Goal: Task Accomplishment & Management: Manage account settings

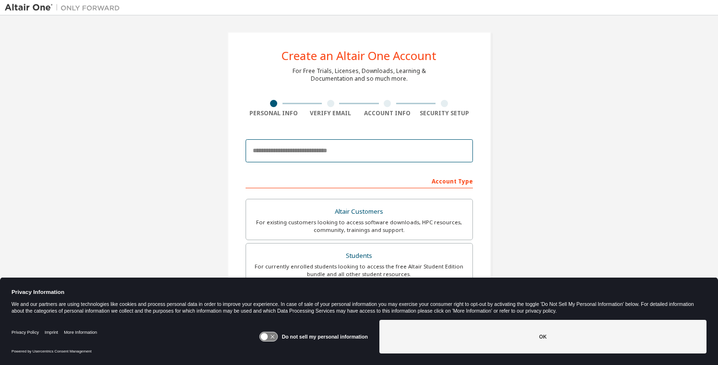
click at [371, 150] on input "email" at bounding box center [359, 150] width 227 height 23
type input "**********"
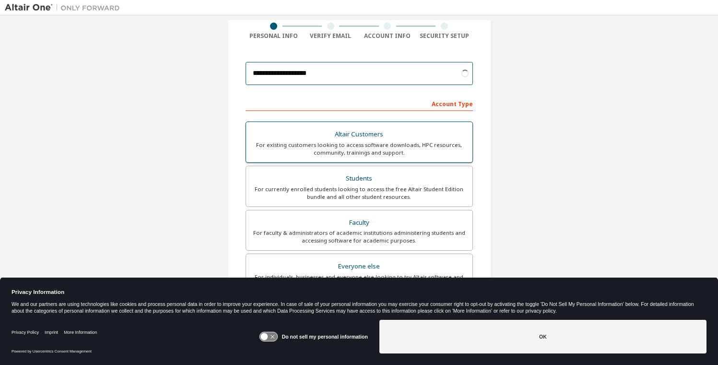
scroll to position [87, 0]
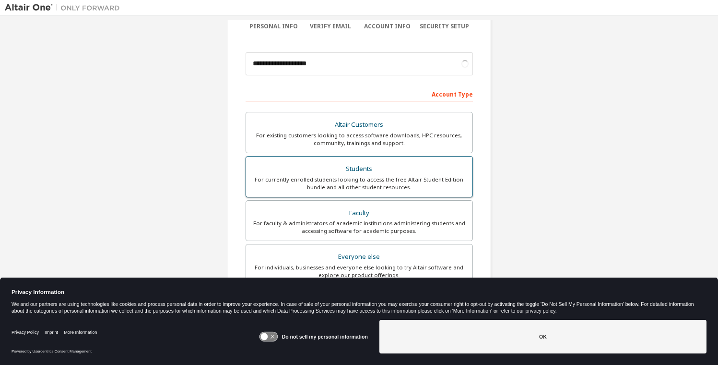
click at [396, 176] on div "For currently enrolled students looking to access the free Altair Student Editi…" at bounding box center [359, 183] width 215 height 15
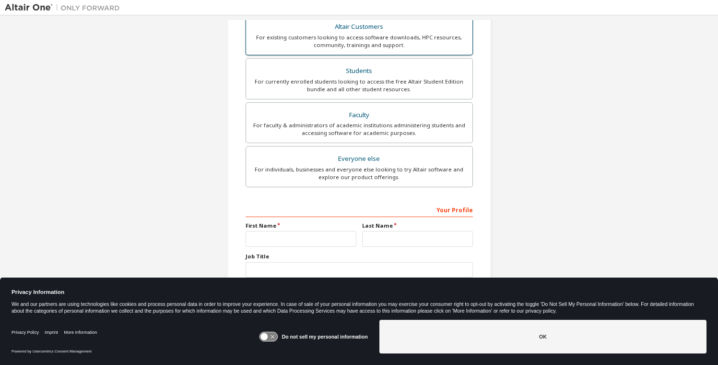
scroll to position [196, 0]
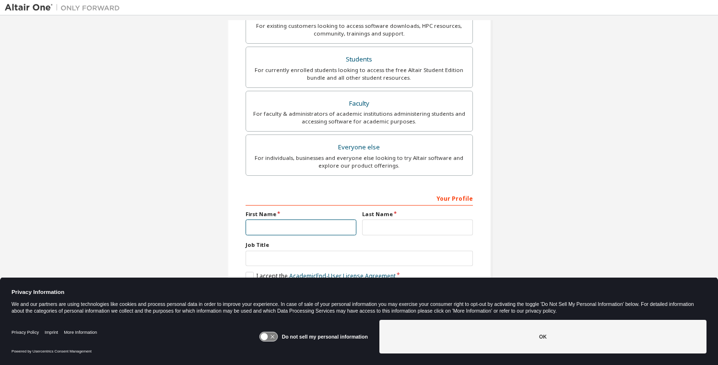
click at [295, 226] on input "text" at bounding box center [301, 227] width 111 height 16
type input "******"
type input "***"
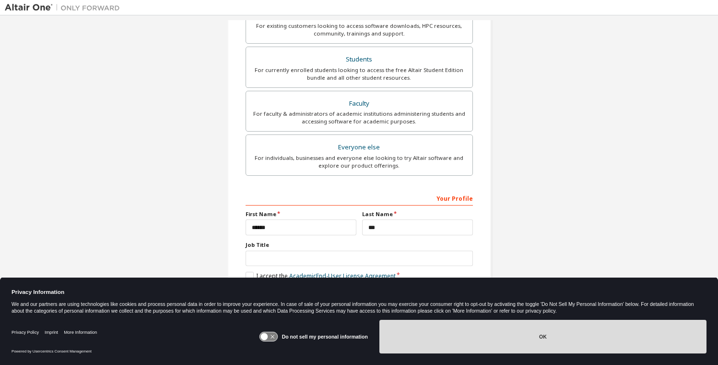
click at [437, 341] on button "OK" at bounding box center [543, 337] width 327 height 34
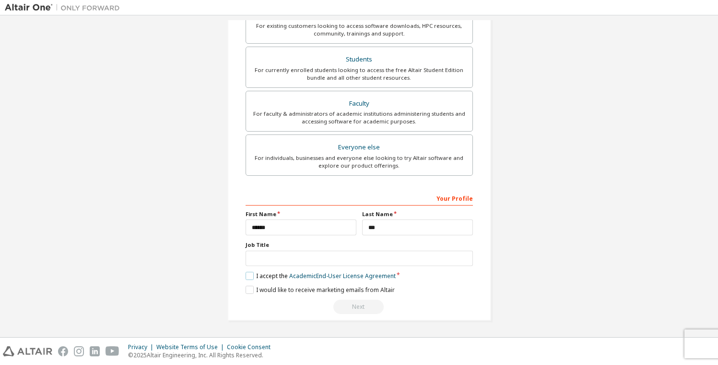
click at [266, 276] on label "I accept the Academic End-User License Agreement" at bounding box center [321, 276] width 150 height 8
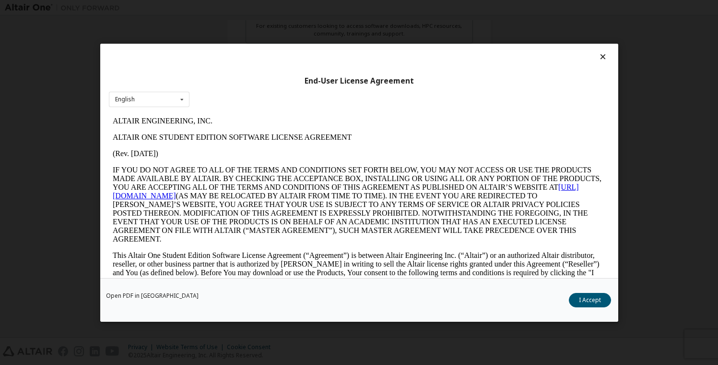
scroll to position [0, 0]
click at [586, 295] on button "I Accept" at bounding box center [590, 300] width 42 height 14
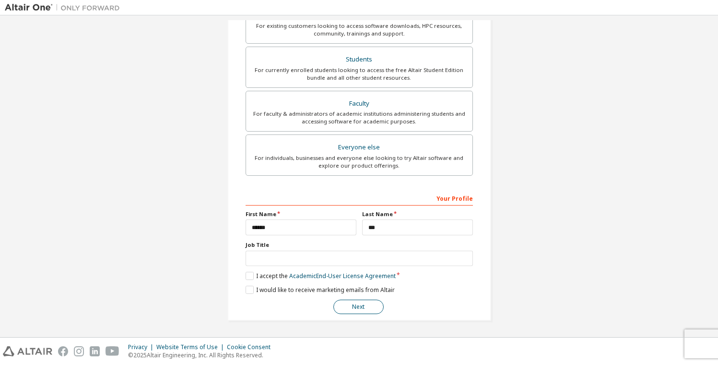
click at [359, 305] on button "Next" at bounding box center [359, 306] width 50 height 14
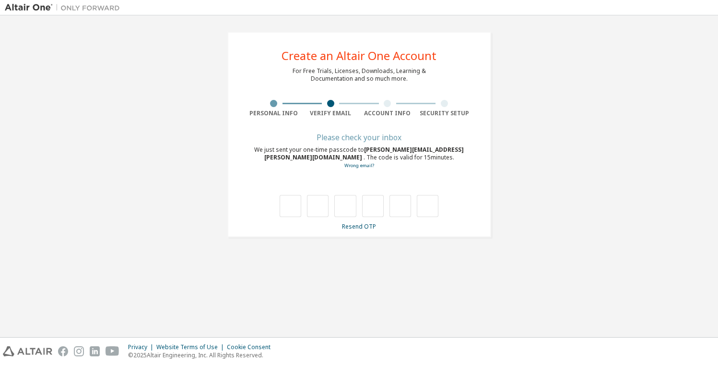
type input "*"
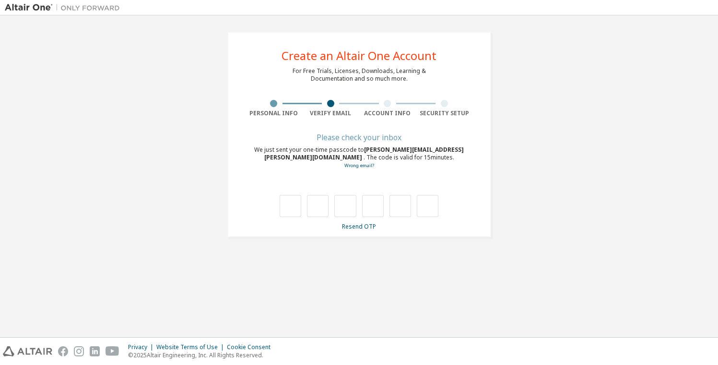
type input "*"
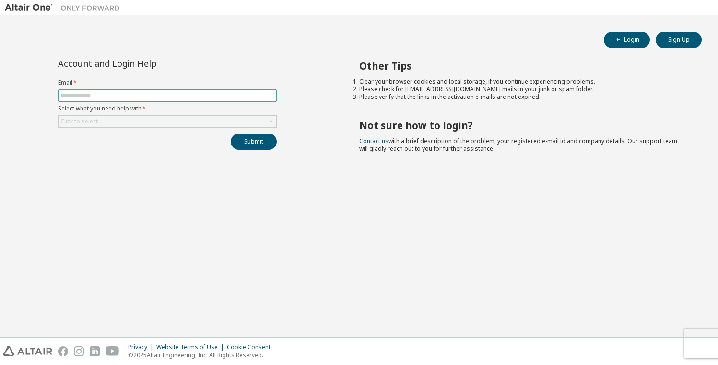
click at [226, 97] on input "text" at bounding box center [167, 96] width 214 height 8
type input "**********"
click at [254, 141] on button "Submit" at bounding box center [254, 141] width 46 height 16
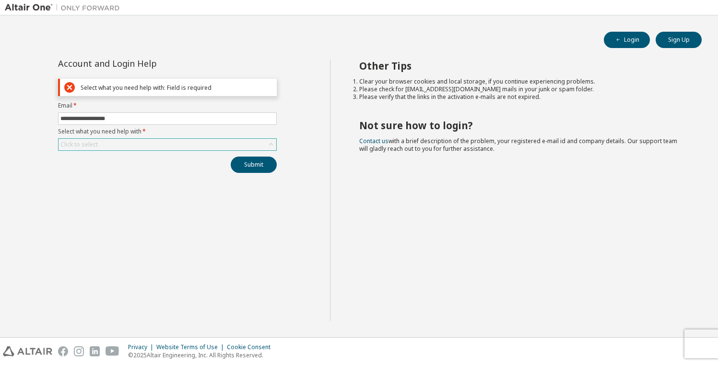
click at [216, 144] on div "Click to select" at bounding box center [168, 145] width 218 height 12
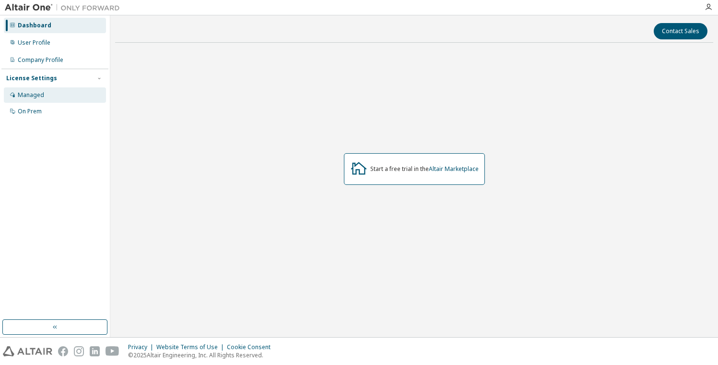
click at [54, 94] on div "Managed" at bounding box center [55, 94] width 102 height 15
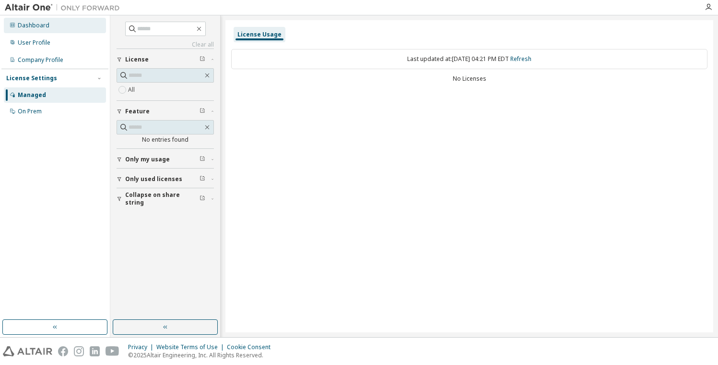
click at [37, 28] on div "Dashboard" at bounding box center [34, 26] width 32 height 8
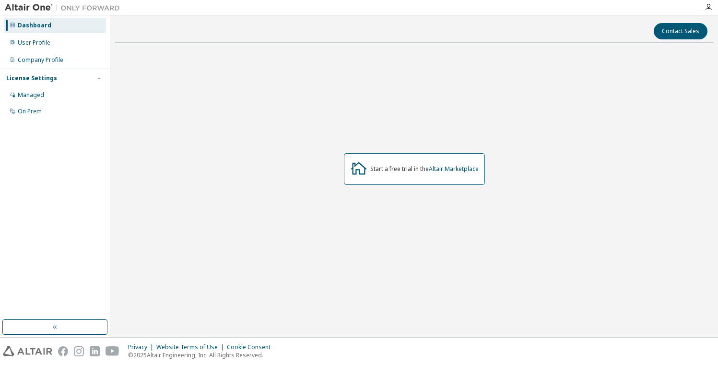
click at [36, 9] on img at bounding box center [65, 8] width 120 height 10
click at [472, 169] on link "Altair Marketplace" at bounding box center [454, 169] width 50 height 8
